Goal: Navigation & Orientation: Find specific page/section

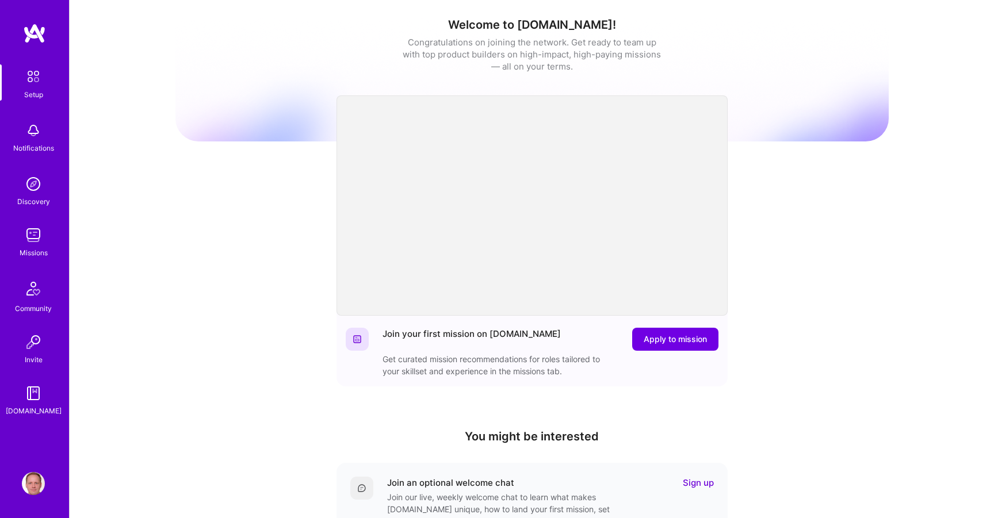
click at [97, 223] on div "Welcome to [DOMAIN_NAME]! Congratulations on joining the network. Get ready to …" at bounding box center [532, 378] width 925 height 757
click at [30, 240] on img at bounding box center [33, 235] width 23 height 23
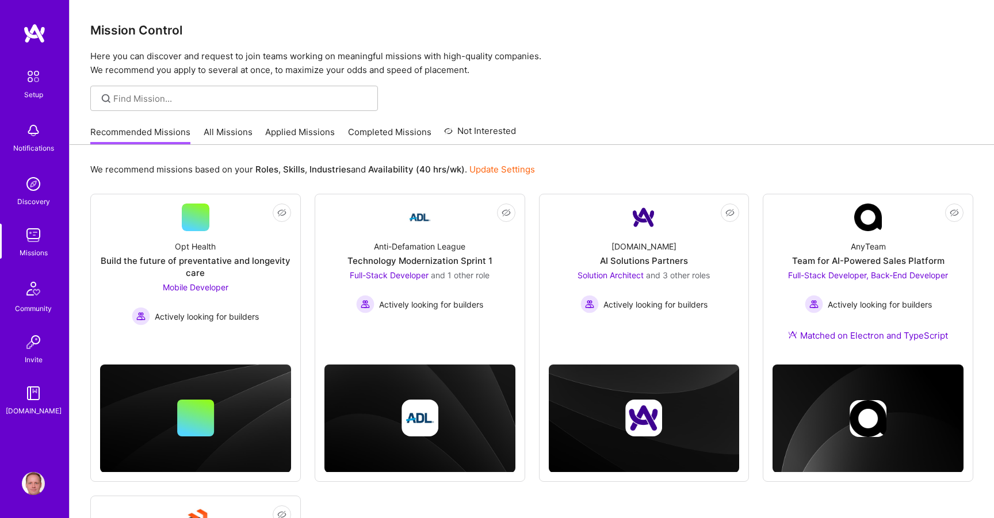
click at [238, 133] on link "All Missions" at bounding box center [228, 135] width 49 height 19
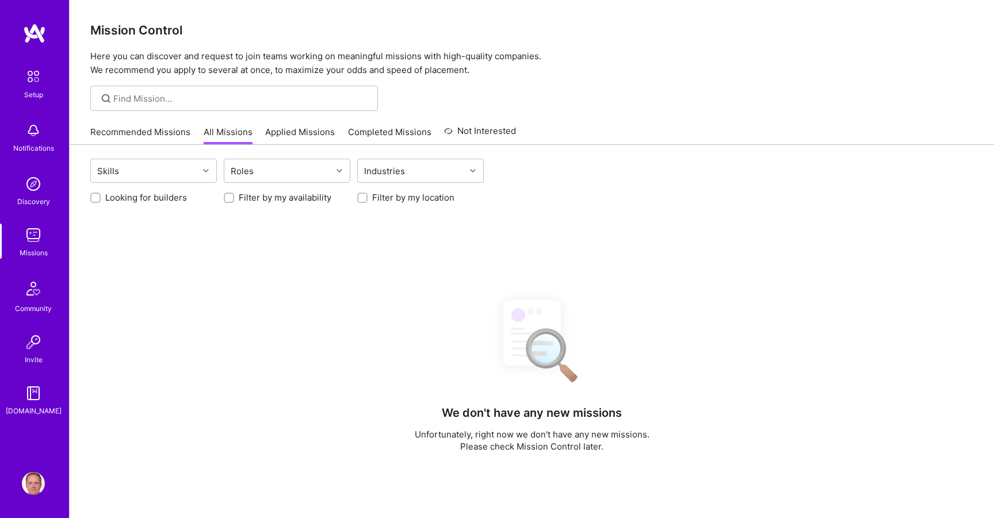
click at [296, 135] on link "Applied Missions" at bounding box center [300, 135] width 70 height 19
